Goal: Transaction & Acquisition: Purchase product/service

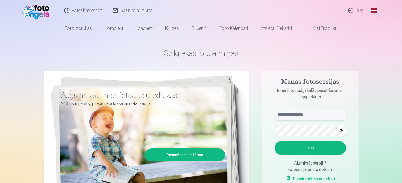
click at [304, 116] on input "text" at bounding box center [310, 114] width 71 height 11
type input "**********"
click at [310, 147] on button "Ieiet" at bounding box center [310, 148] width 71 height 14
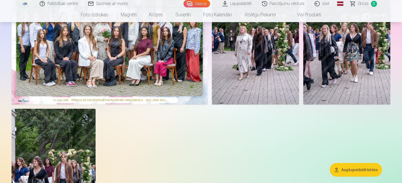
scroll to position [53, 0]
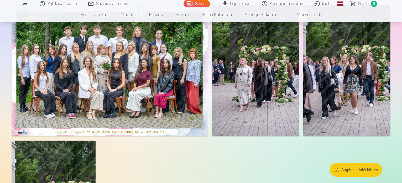
click at [365, 169] on button "Augšupielādēt bildes" at bounding box center [356, 170] width 52 height 14
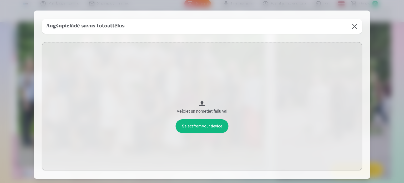
click at [356, 26] on button at bounding box center [354, 26] width 15 height 15
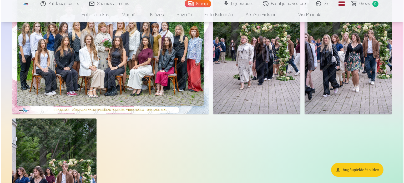
scroll to position [79, 0]
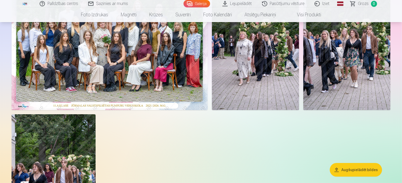
click at [151, 95] on img at bounding box center [110, 44] width 196 height 131
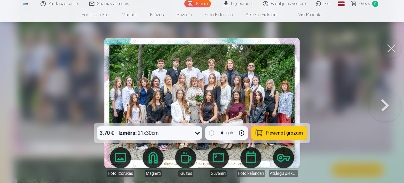
click at [198, 133] on icon at bounding box center [197, 133] width 5 height 3
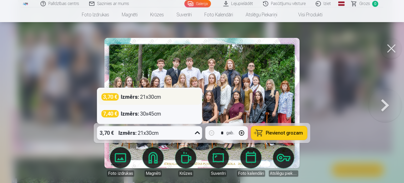
click at [184, 99] on div "3,70 € Izmērs : 21x30cm" at bounding box center [149, 96] width 96 height 7
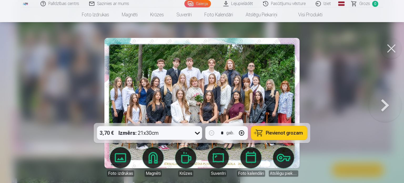
click at [289, 132] on span "Pievienot grozam" at bounding box center [284, 132] width 37 height 5
click at [364, 5] on span "Grozs" at bounding box center [364, 4] width 11 height 6
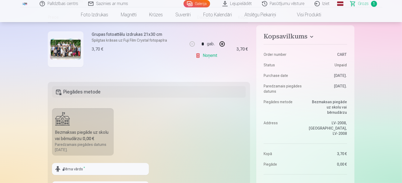
scroll to position [131, 0]
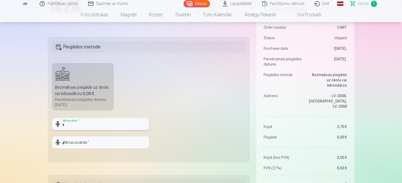
click at [84, 125] on input "text" at bounding box center [100, 124] width 97 height 12
type input "******"
click at [86, 142] on input "text" at bounding box center [100, 142] width 97 height 12
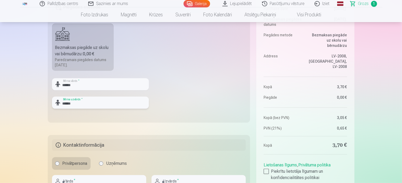
scroll to position [210, 0]
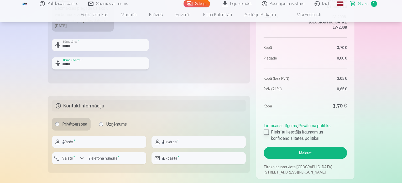
type input "******"
click at [268, 132] on div at bounding box center [266, 131] width 5 height 5
click at [78, 145] on input "text" at bounding box center [99, 142] width 94 height 12
type input "********"
type input "*****"
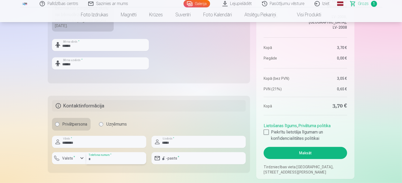
click at [98, 160] on input "number" at bounding box center [116, 158] width 60 height 12
type input "********"
click at [180, 158] on input "email" at bounding box center [199, 158] width 94 height 12
type input "**********"
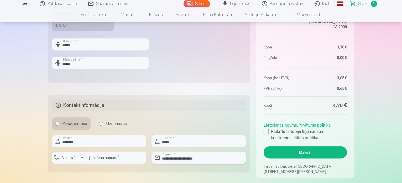
scroll to position [289, 0]
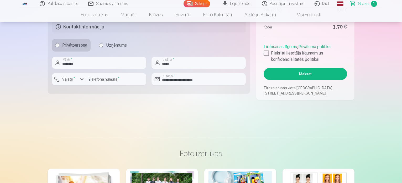
click at [309, 74] on button "Maksāt" at bounding box center [305, 74] width 83 height 12
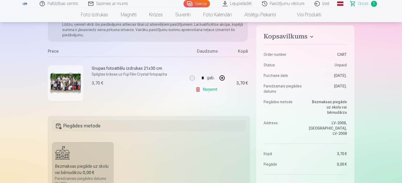
scroll to position [0, 0]
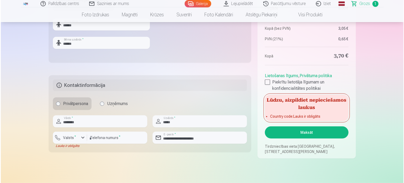
scroll to position [263, 0]
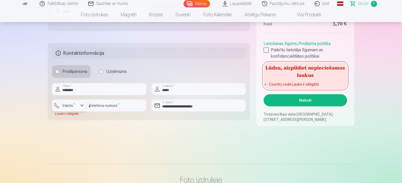
click at [81, 105] on div "button" at bounding box center [82, 105] width 6 height 6
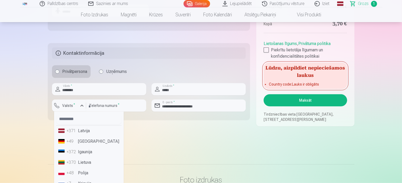
click at [86, 130] on li "+371 Latvija" at bounding box center [88, 130] width 65 height 11
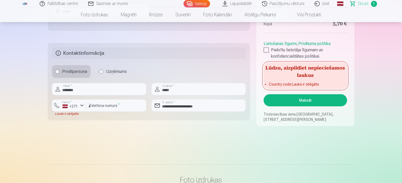
click at [306, 97] on button "Maksāt" at bounding box center [305, 100] width 83 height 12
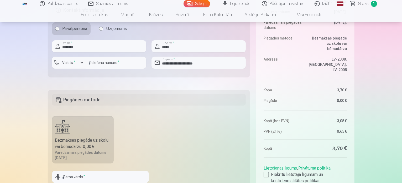
scroll to position [210, 0]
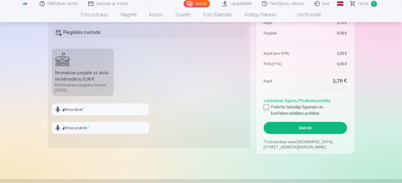
click at [267, 107] on div at bounding box center [266, 106] width 5 height 5
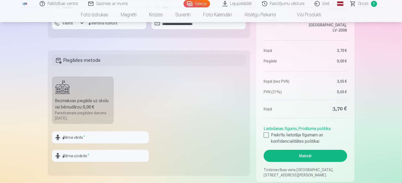
scroll to position [184, 0]
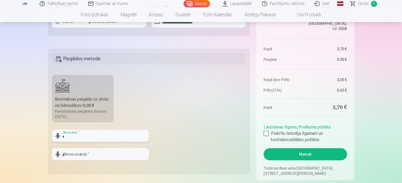
click at [89, 135] on input "text" at bounding box center [100, 136] width 97 height 12
type input "******"
click at [84, 154] on input "text" at bounding box center [100, 154] width 97 height 12
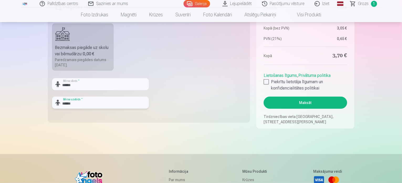
scroll to position [237, 0]
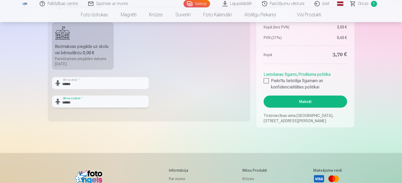
type input "******"
click at [312, 102] on button "Maksāt" at bounding box center [305, 101] width 83 height 12
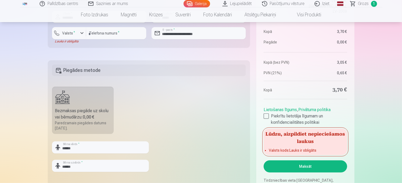
scroll to position [158, 0]
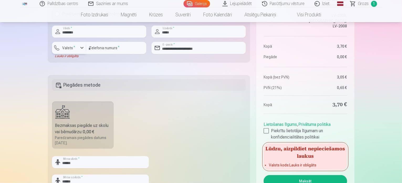
click at [82, 47] on div "button" at bounding box center [82, 48] width 6 height 6
click at [79, 59] on li "+371 Latvija" at bounding box center [74, 60] width 37 height 11
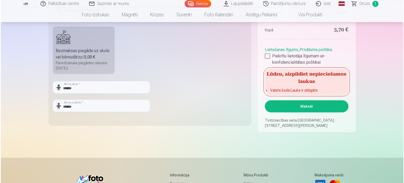
scroll to position [237, 0]
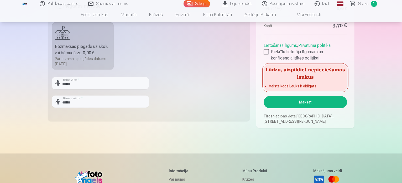
click at [306, 102] on button "Maksāt" at bounding box center [305, 102] width 83 height 12
